Goal: Information Seeking & Learning: Find specific fact

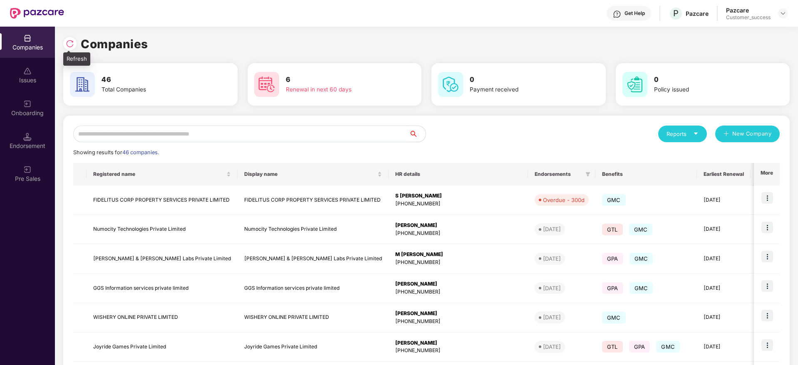
click at [73, 44] on img at bounding box center [70, 44] width 8 height 8
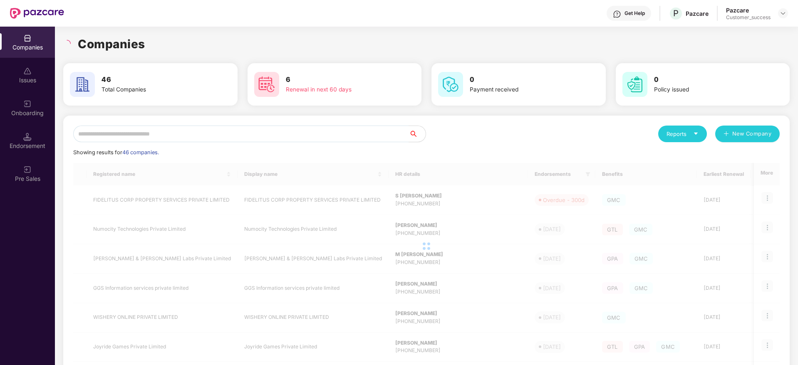
click at [174, 47] on div "Companies" at bounding box center [426, 44] width 726 height 18
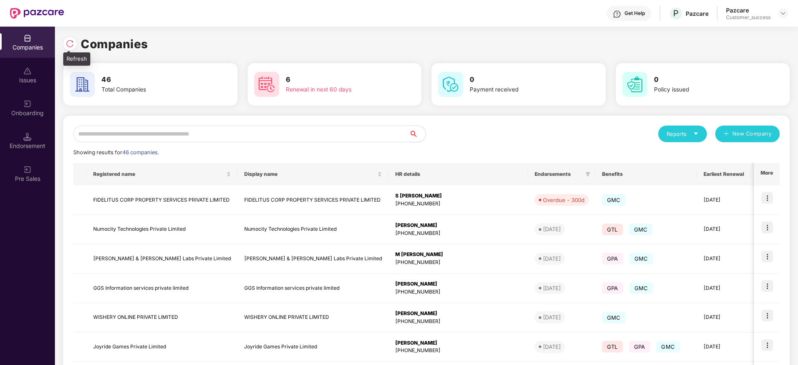
click at [71, 42] on img at bounding box center [70, 44] width 8 height 8
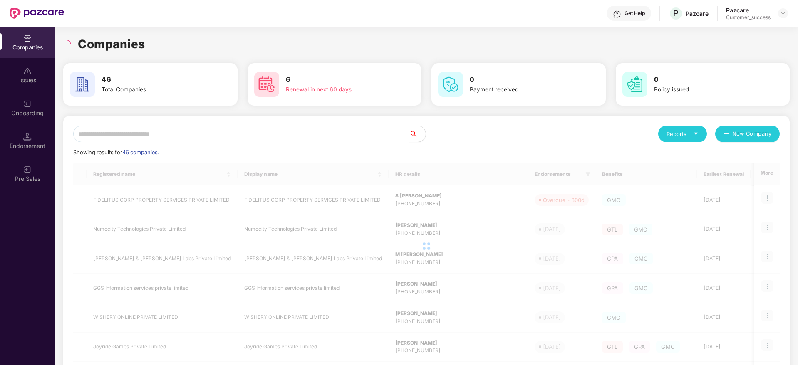
click at [149, 46] on div "Companies" at bounding box center [426, 44] width 726 height 18
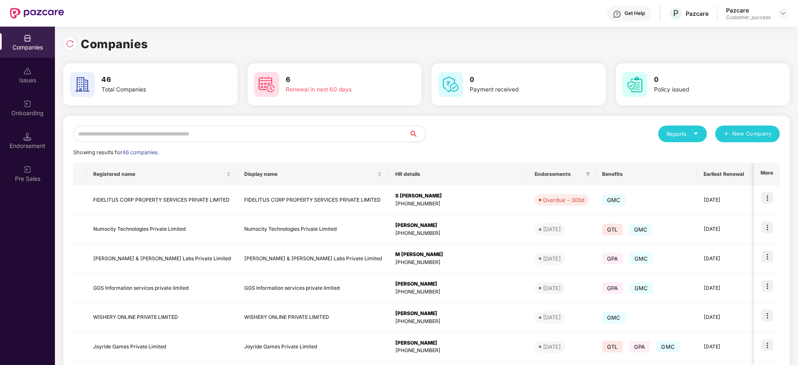
click at [253, 134] on input "text" at bounding box center [241, 134] width 336 height 17
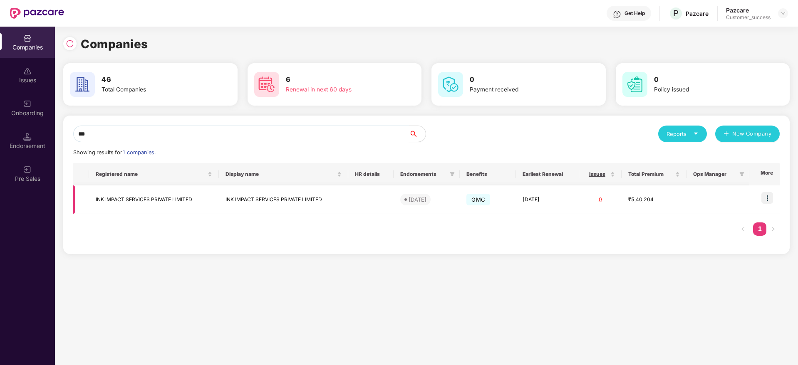
type input "***"
click at [174, 197] on td "INK IMPACT SERVICES PRIVATE LIMITED" at bounding box center [154, 199] width 130 height 29
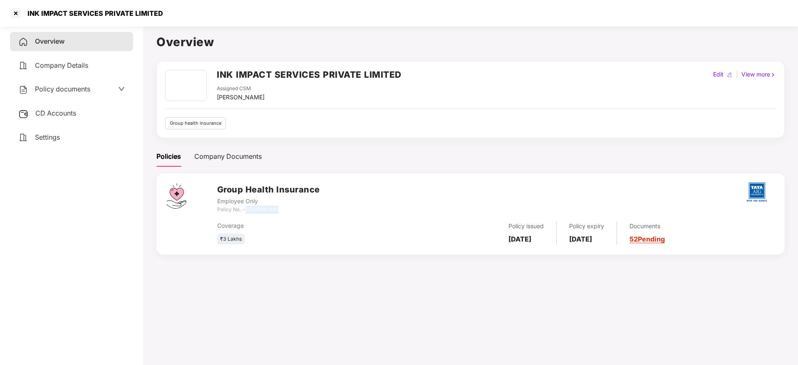
drag, startPoint x: 282, startPoint y: 209, endPoint x: 247, endPoint y: 209, distance: 34.9
click at [247, 209] on div "Policy No. - 0239885396" at bounding box center [268, 210] width 103 height 8
copy icon "0239885396"
click at [16, 10] on div at bounding box center [15, 13] width 13 height 13
